Goal: Information Seeking & Learning: Check status

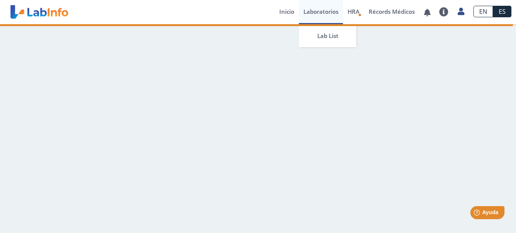
click at [314, 10] on link "Laboratorios" at bounding box center [321, 12] width 44 height 24
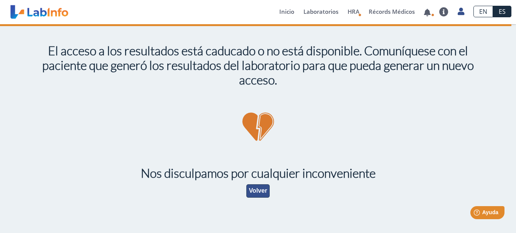
click at [260, 190] on button "Volver" at bounding box center [258, 190] width 24 height 13
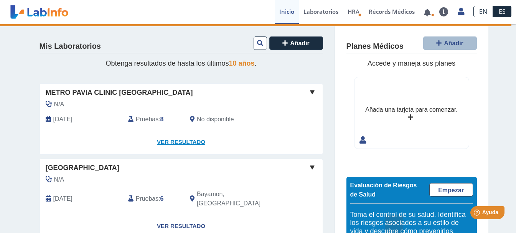
click at [169, 139] on link "Ver Resultado" at bounding box center [181, 142] width 283 height 24
click at [174, 142] on link "Ver Resultado" at bounding box center [181, 142] width 283 height 24
click at [183, 142] on link "Ver Resultado" at bounding box center [181, 142] width 283 height 24
click at [293, 43] on span "Añadir" at bounding box center [300, 43] width 20 height 7
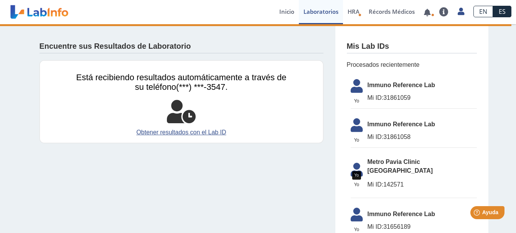
click at [353, 85] on icon at bounding box center [356, 88] width 21 height 18
click at [352, 89] on icon at bounding box center [356, 88] width 21 height 18
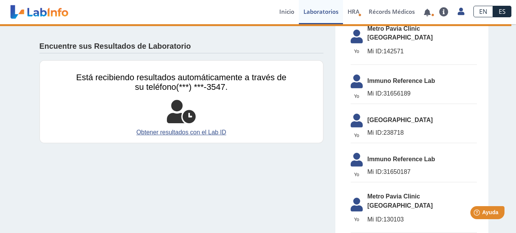
scroll to position [77, 0]
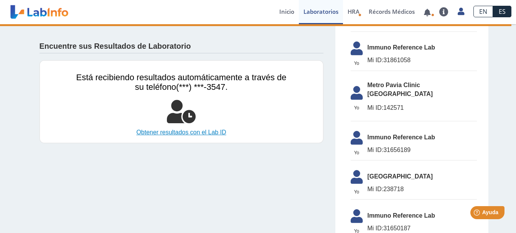
click at [185, 133] on link "Obtener resultados con el Lab ID" at bounding box center [181, 132] width 210 height 9
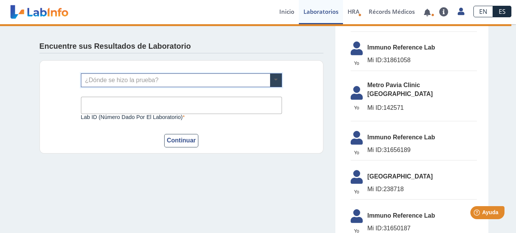
click at [270, 77] on span at bounding box center [276, 80] width 12 height 13
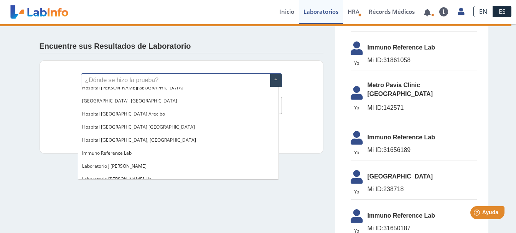
scroll to position [0, 0]
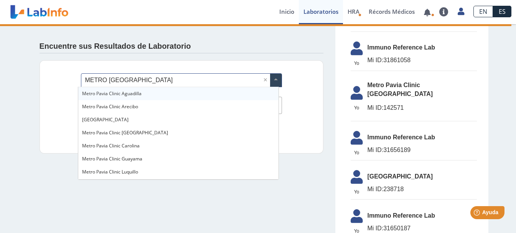
type input "METRO [GEOGRAPHIC_DATA]"
click at [130, 130] on span "Metro Pavia Clinic [GEOGRAPHIC_DATA]" at bounding box center [125, 132] width 86 height 7
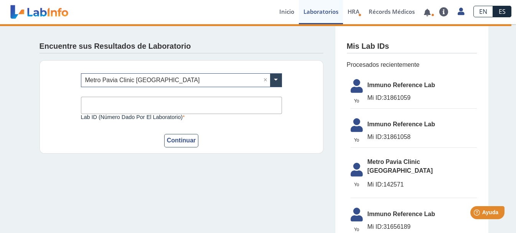
click at [96, 104] on input "Lab ID (número dado por el laboratorio)" at bounding box center [181, 105] width 201 height 17
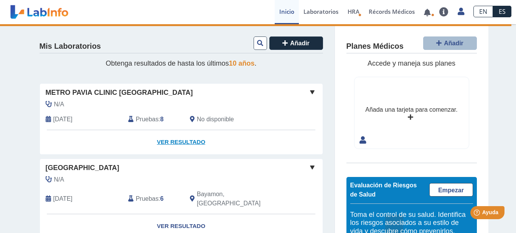
click at [174, 143] on link "Ver Resultado" at bounding box center [181, 142] width 283 height 24
click at [176, 142] on link "Ver Resultado" at bounding box center [181, 142] width 283 height 24
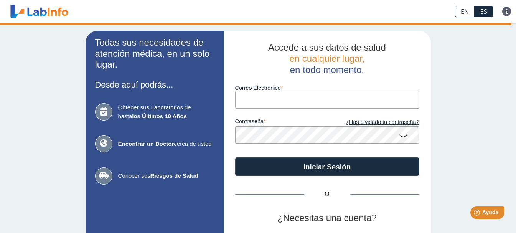
click at [263, 99] on input "Correo Electronico" at bounding box center [327, 99] width 184 height 17
type input "[PERSON_NAME][EMAIL_ADDRESS][DOMAIN_NAME]"
click at [398, 135] on icon at bounding box center [402, 135] width 9 height 15
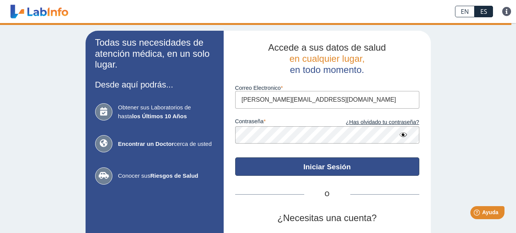
click at [325, 166] on button "Iniciar Sesión" at bounding box center [327, 166] width 184 height 18
